Goal: Use online tool/utility: Use online tool/utility

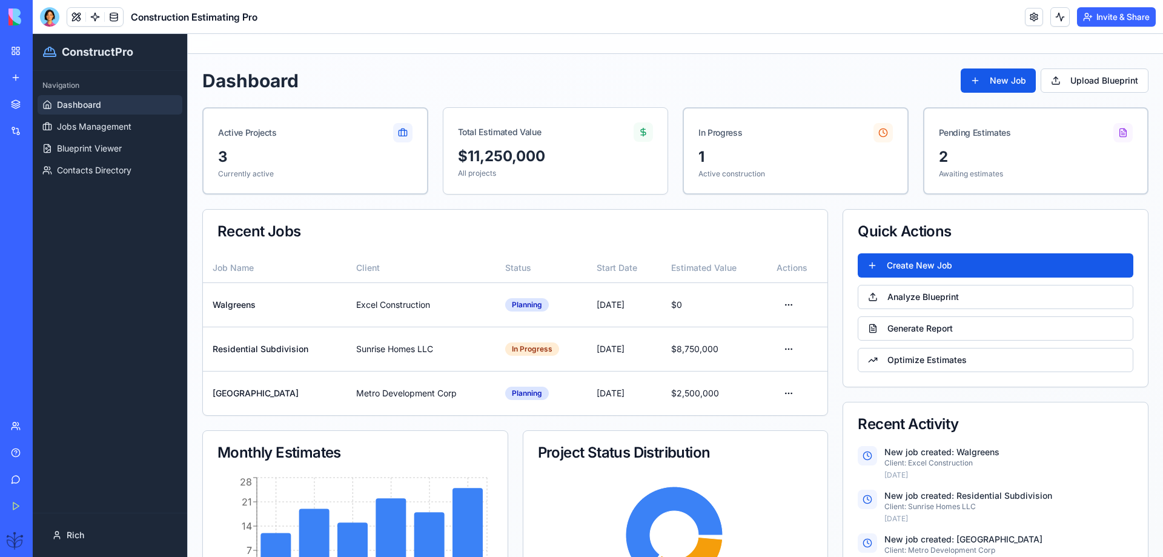
click at [21, 453] on link "Help" at bounding box center [28, 452] width 48 height 24
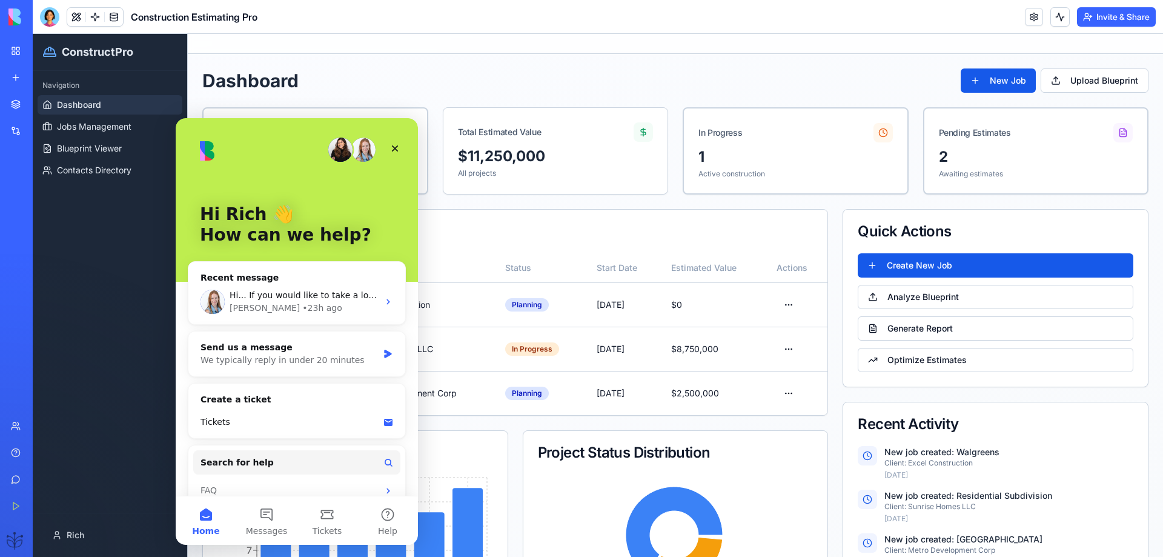
click at [497, 238] on div "Recent Jobs" at bounding box center [516, 231] width 596 height 15
click at [396, 150] on icon "Close" at bounding box center [395, 148] width 7 height 7
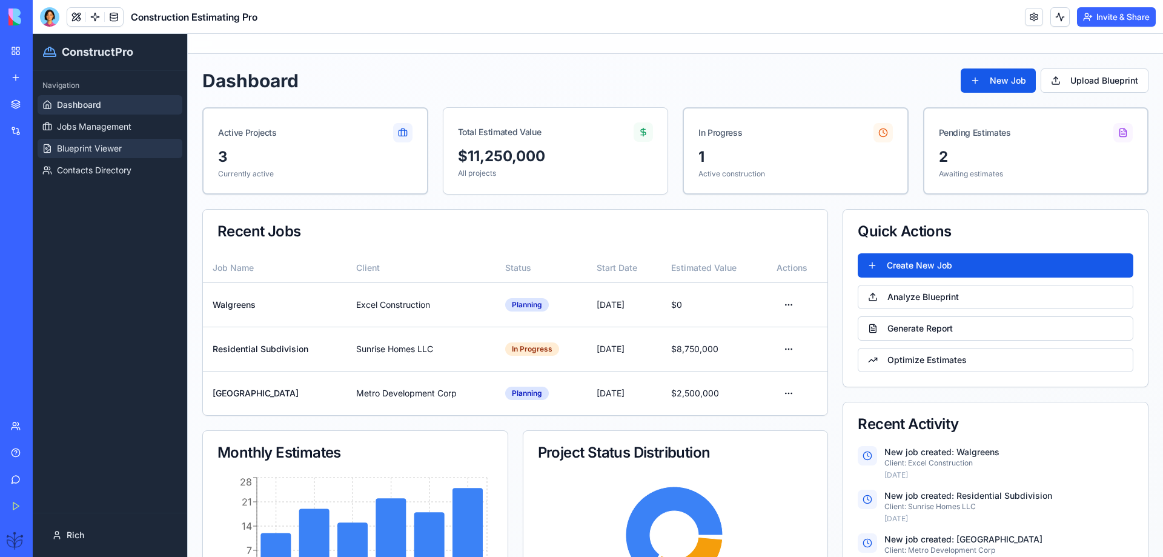
click at [86, 148] on span "Blueprint Viewer" at bounding box center [89, 148] width 65 height 12
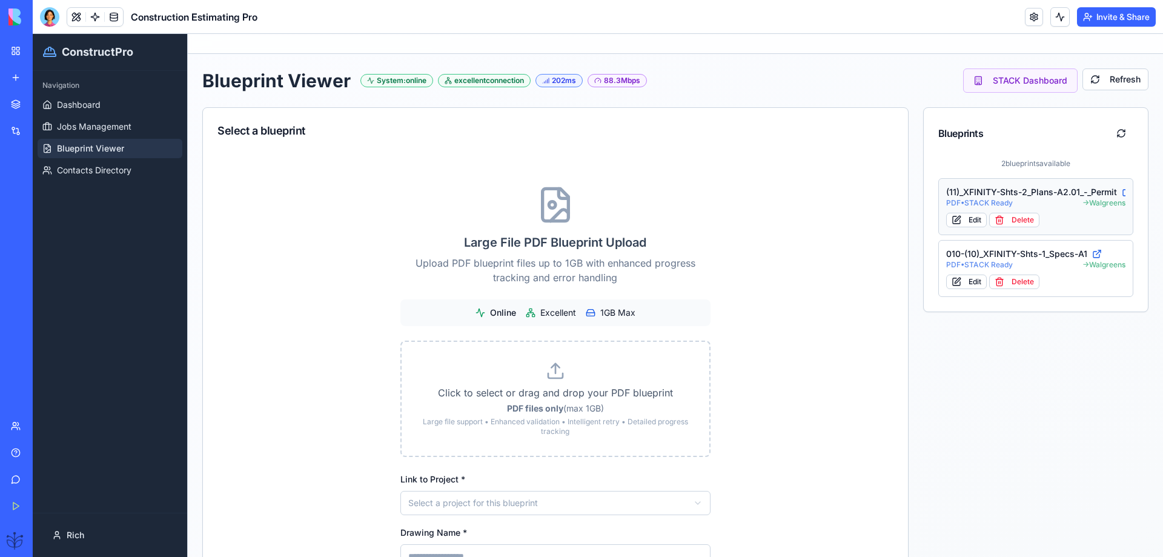
click at [995, 191] on div "(11)_XFINITY-Shts-2_Plans-A2.01_-_Permit" at bounding box center [1036, 192] width 180 height 12
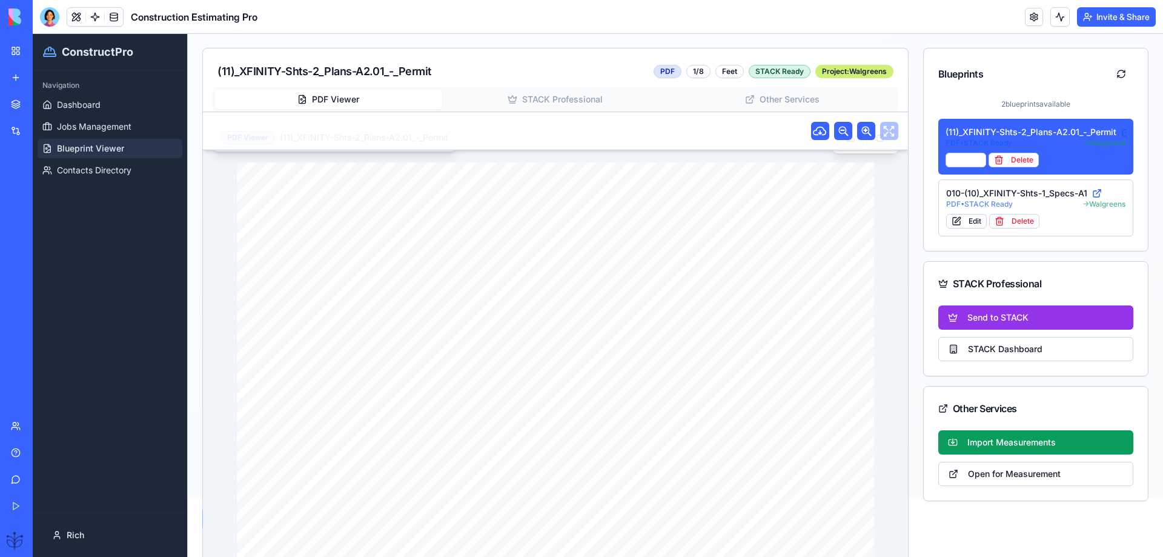
scroll to position [141, 0]
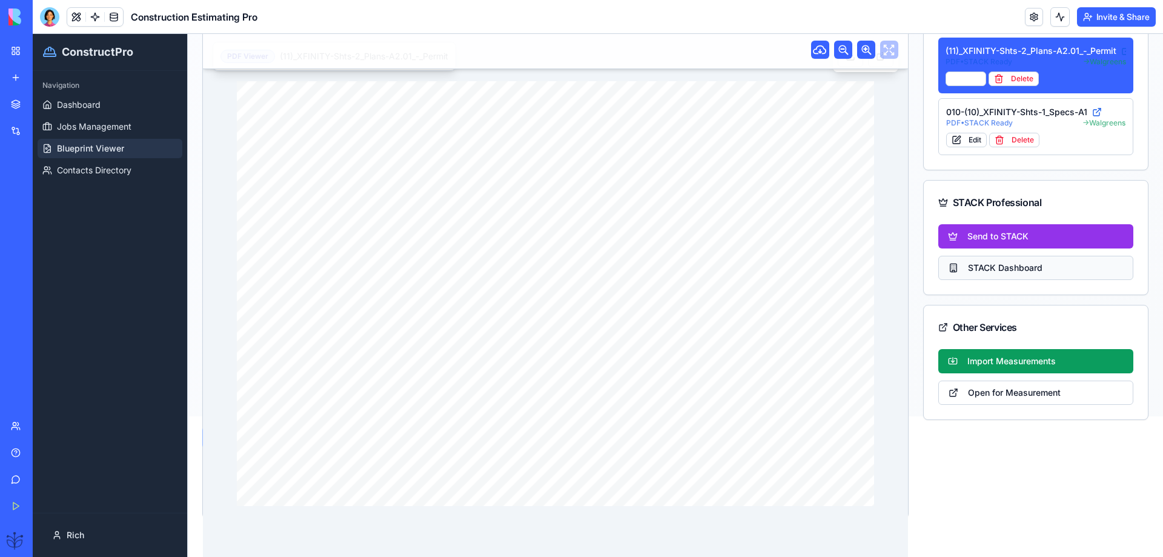
click at [986, 274] on button "STACK Dashboard" at bounding box center [1036, 268] width 196 height 24
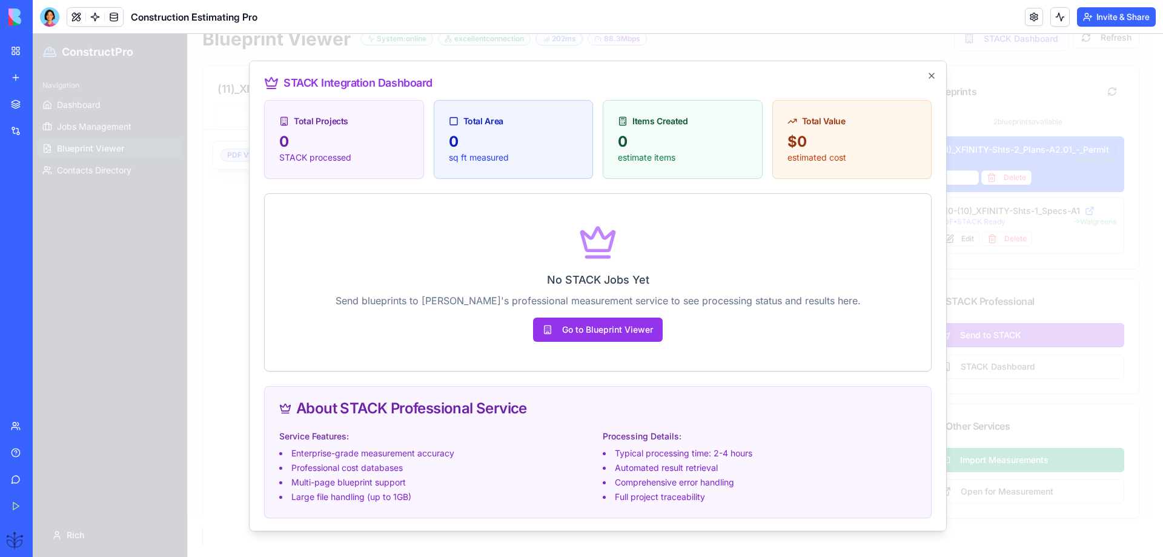
scroll to position [42, 0]
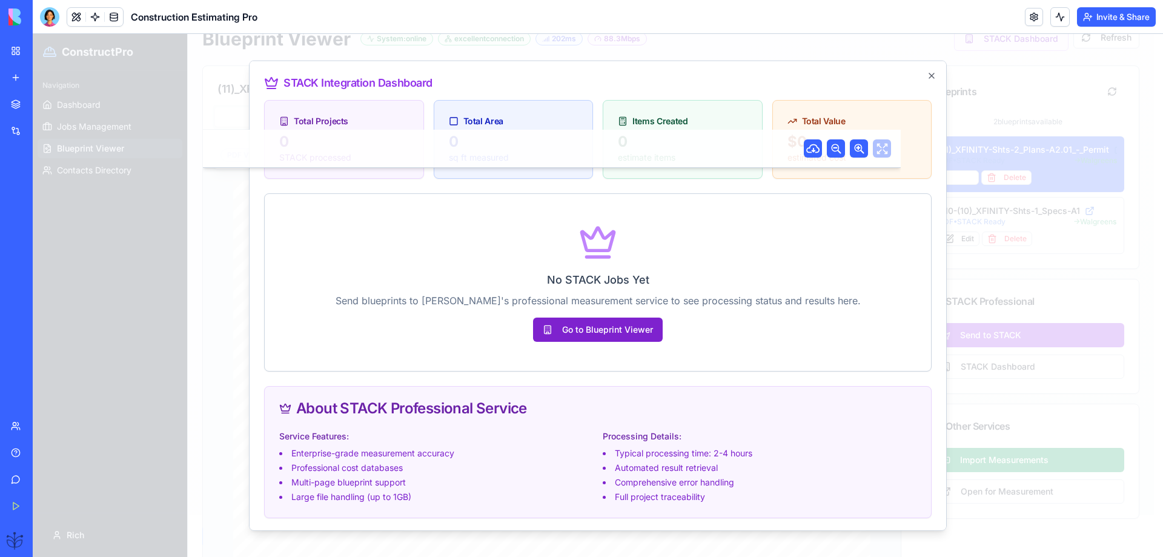
click at [582, 323] on button "Go to Blueprint Viewer" at bounding box center [598, 329] width 130 height 24
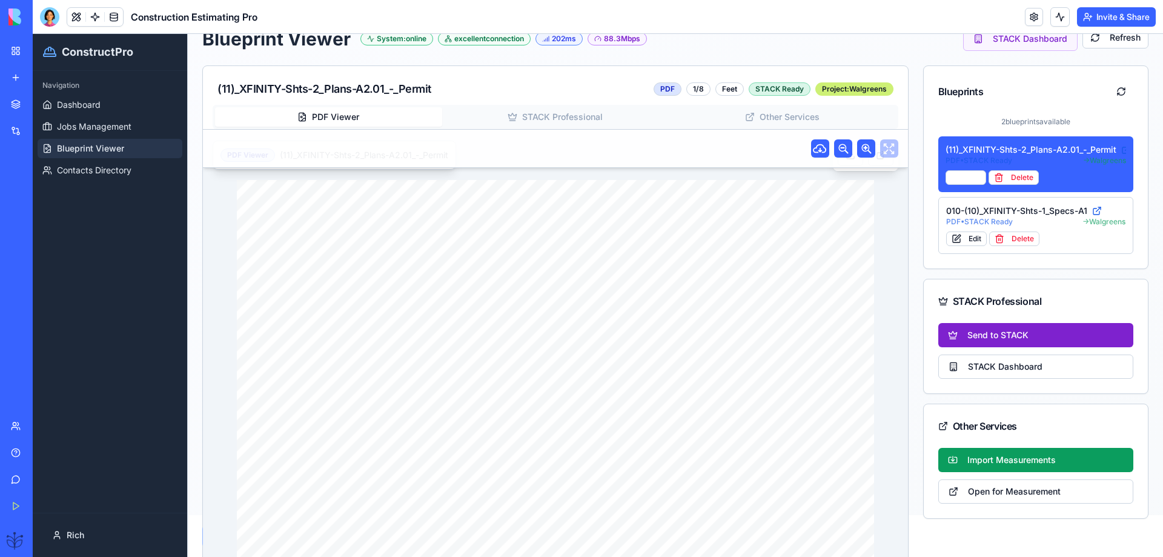
click at [996, 333] on button "Send to STACK" at bounding box center [1036, 335] width 196 height 24
